Goal: Navigation & Orientation: Find specific page/section

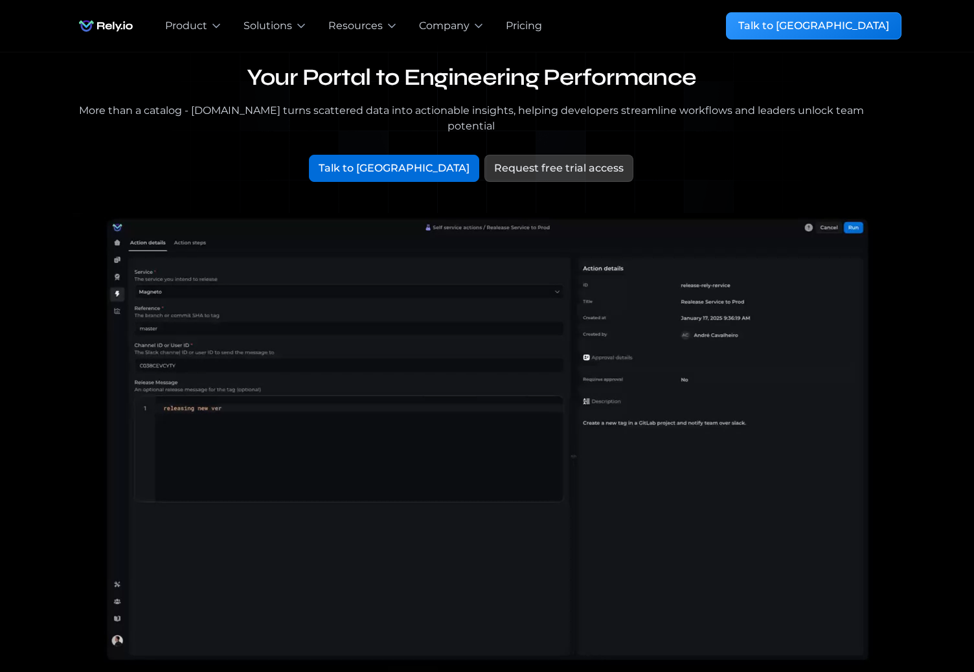
scroll to position [21, 0]
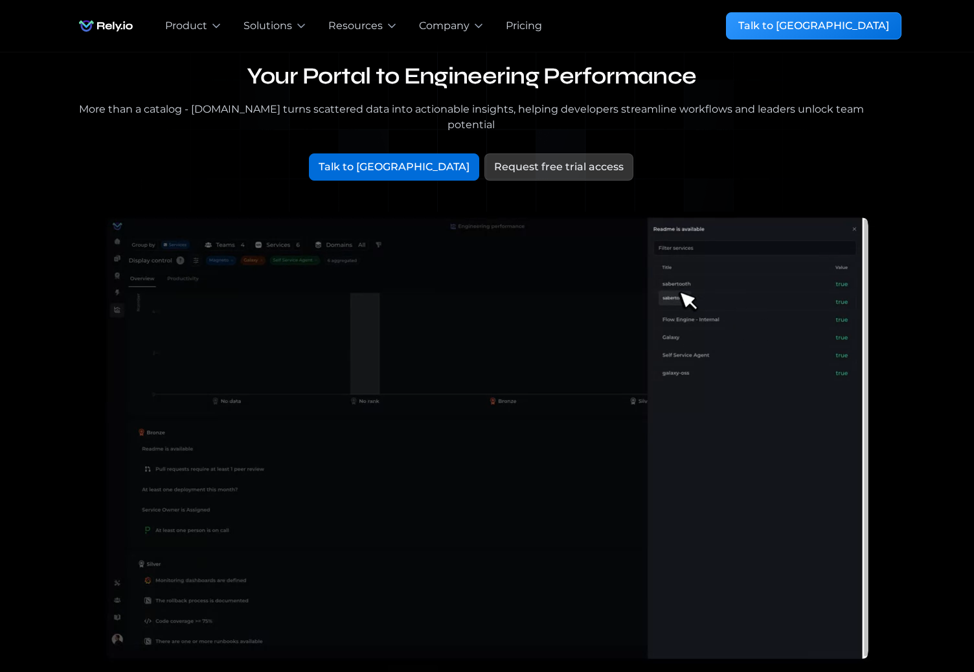
click at [101, 26] on img "home" at bounding box center [106, 26] width 67 height 26
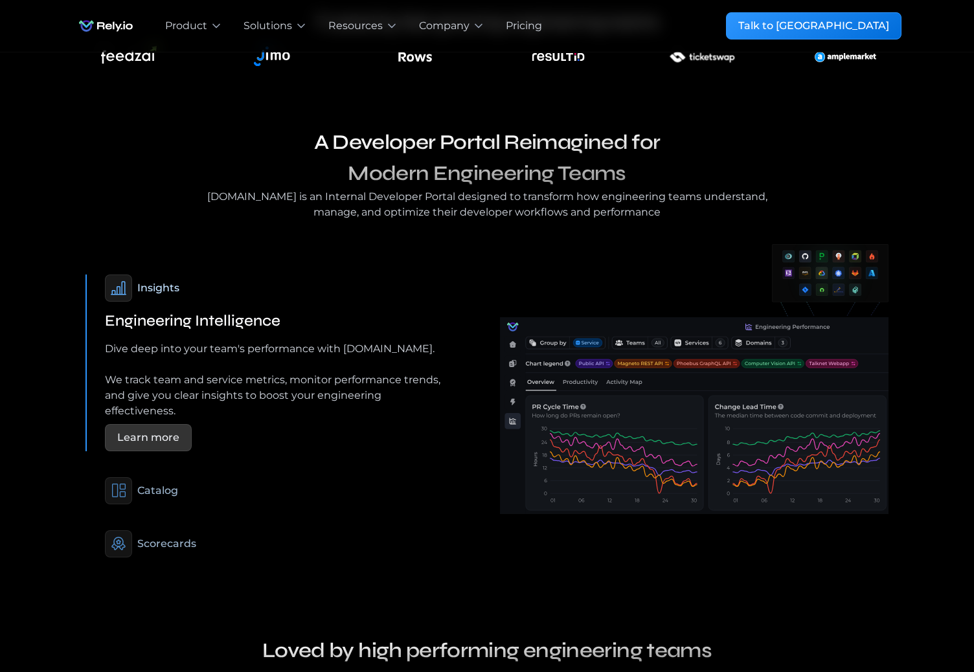
scroll to position [712, 0]
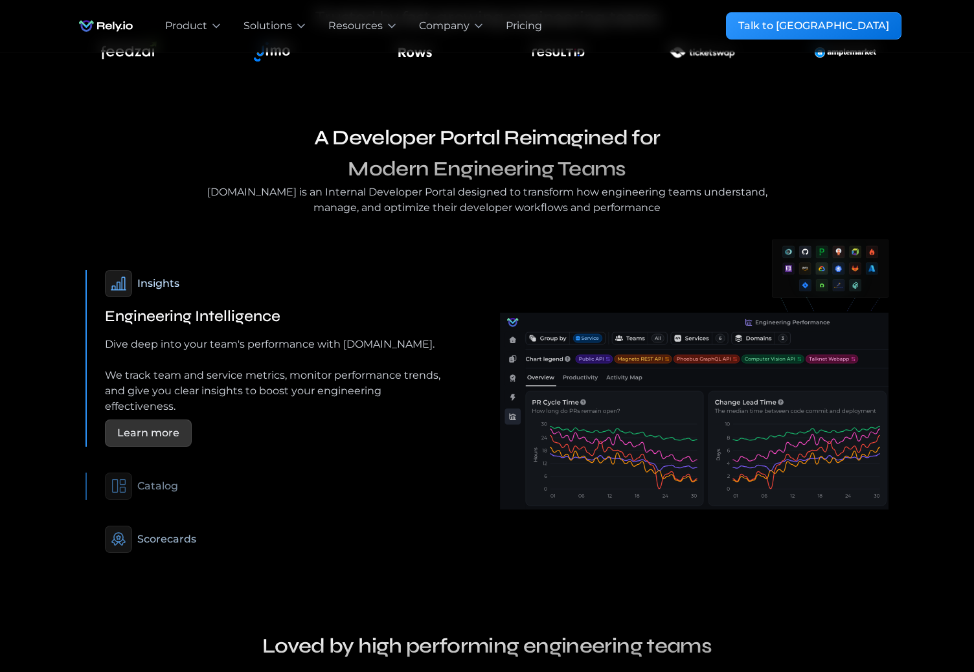
click at [171, 479] on div "Catalog" at bounding box center [157, 487] width 41 height 16
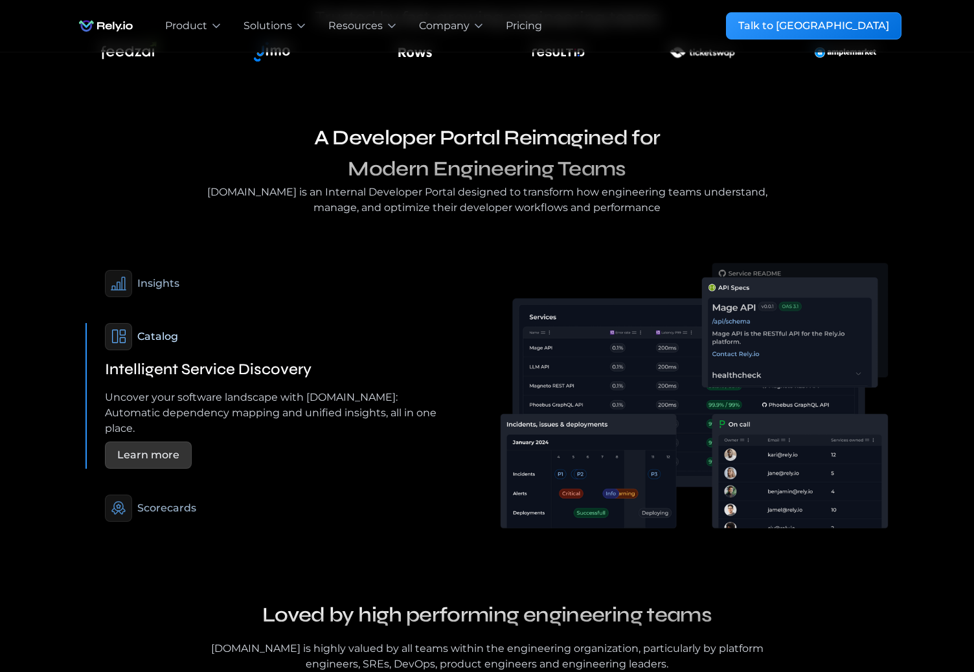
click at [352, 122] on h3 "A Developer Portal Reimagined for Modern Engineering Teams" at bounding box center [487, 153] width 570 height 62
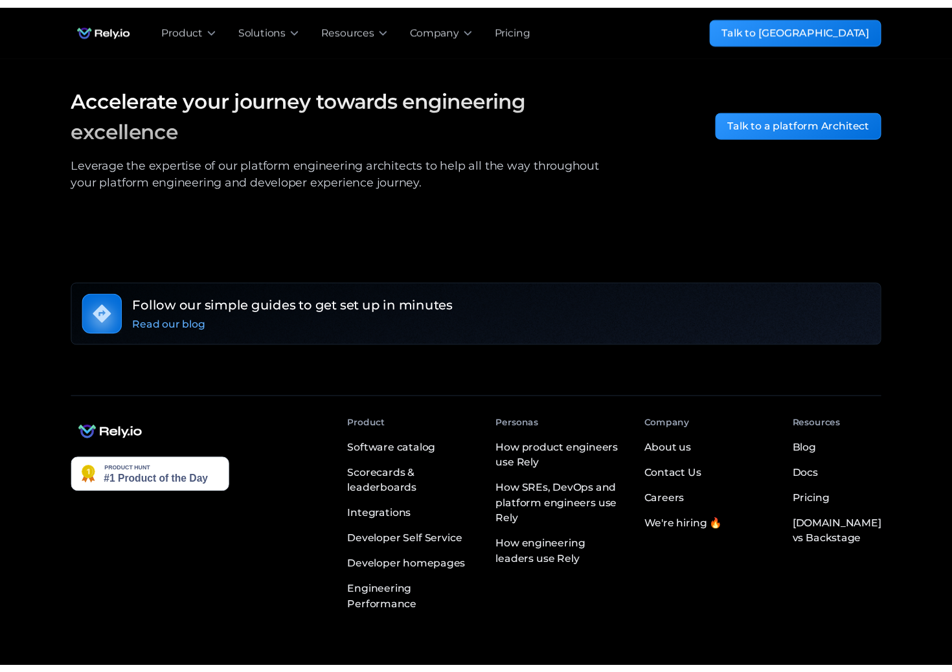
scroll to position [2182, 0]
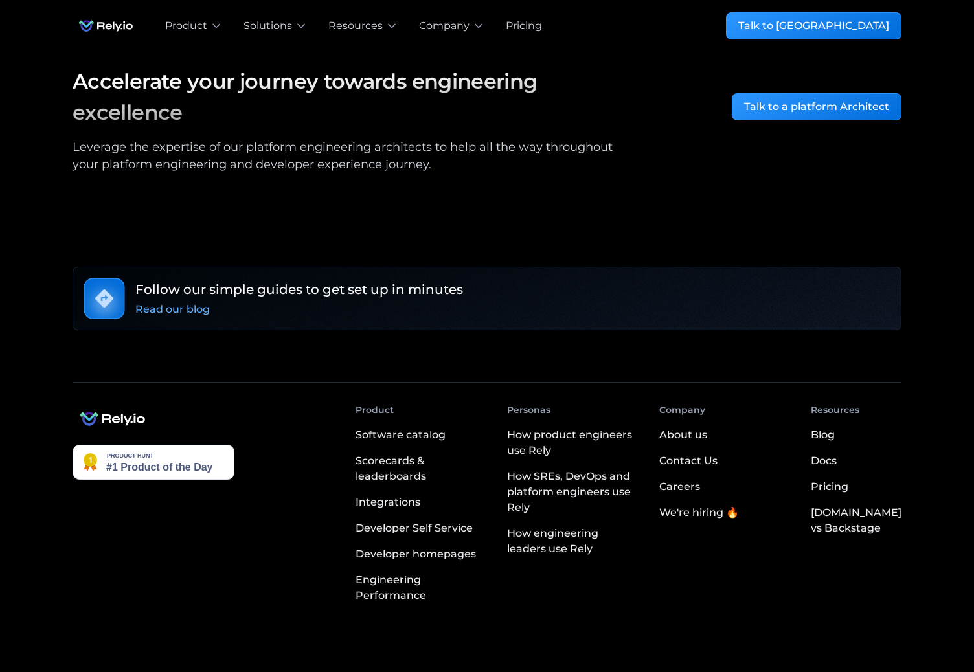
click at [835, 428] on div "Blog" at bounding box center [823, 436] width 24 height 16
